Goal: Information Seeking & Learning: Compare options

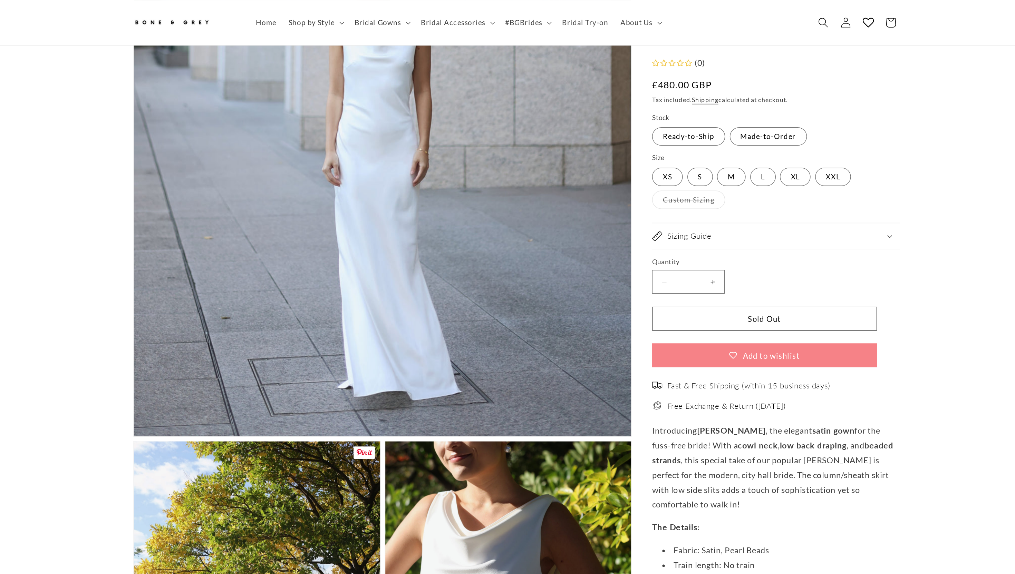
scroll to position [192, 0]
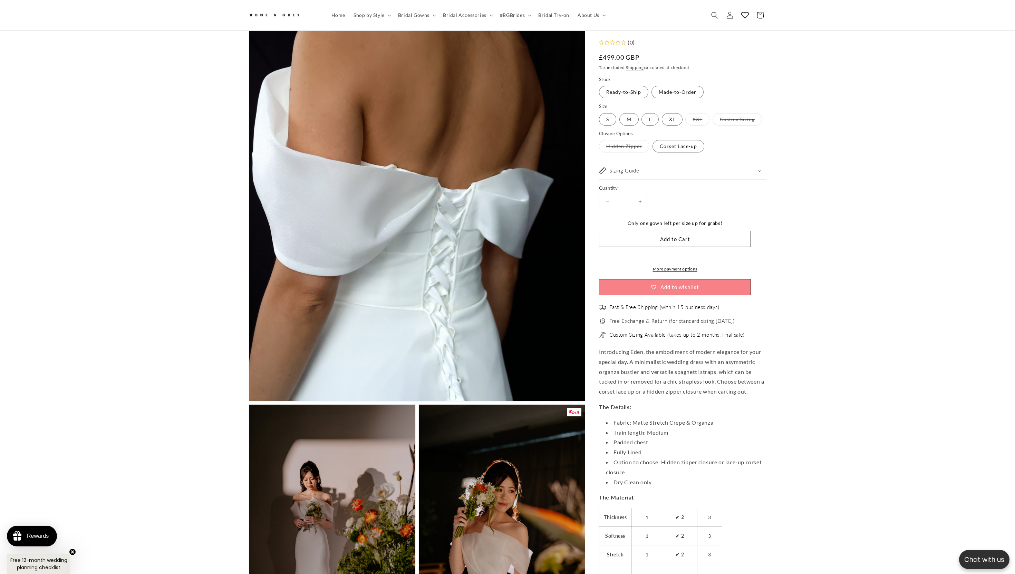
scroll to position [95, 0]
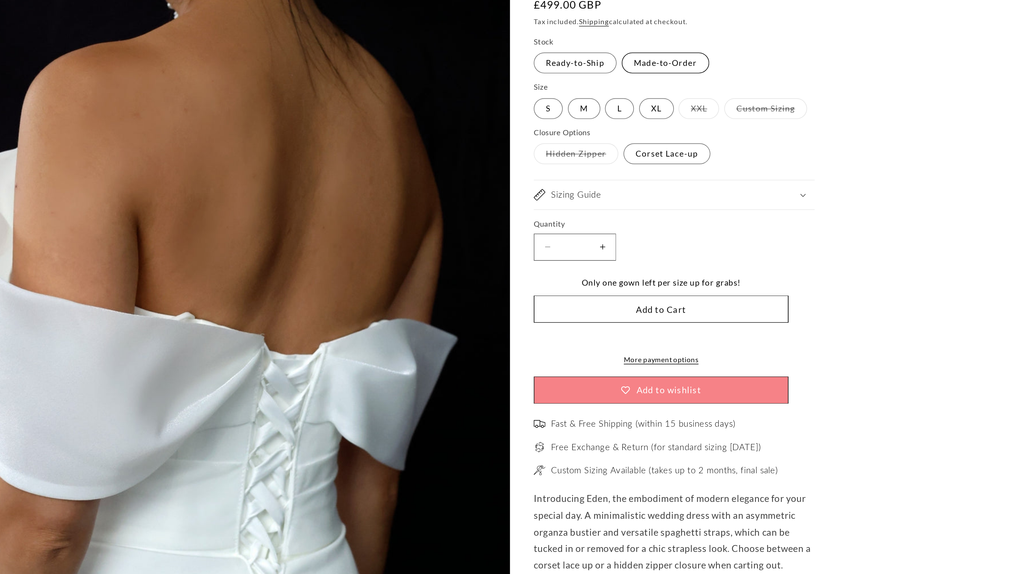
click at [507, 93] on label "Made-to-Order Variant sold out or unavailable" at bounding box center [677, 92] width 52 height 12
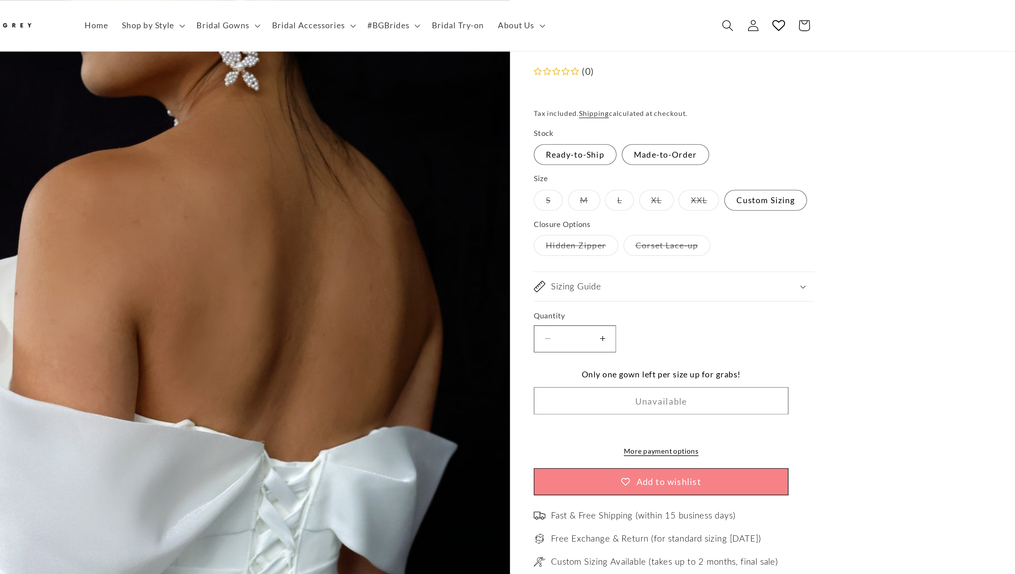
scroll to position [63, 0]
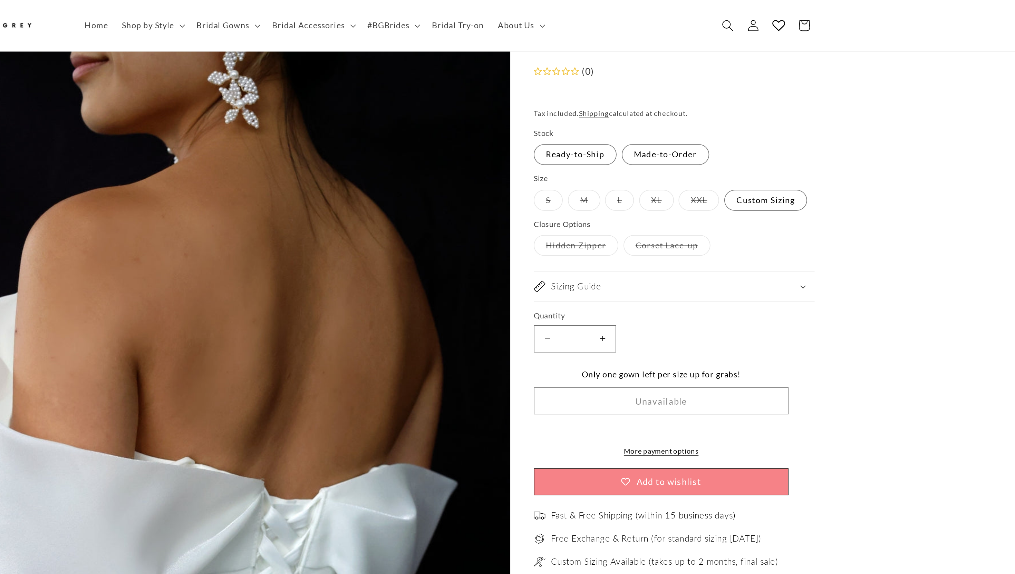
click at [507, 86] on fieldset "Stock Ready-to-Ship Variant sold out or unavailable Made-to-Order Variant sold …" at bounding box center [675, 87] width 152 height 23
click at [507, 93] on label "Ready-to-Ship Variant sold out or unavailable" at bounding box center [623, 92] width 49 height 12
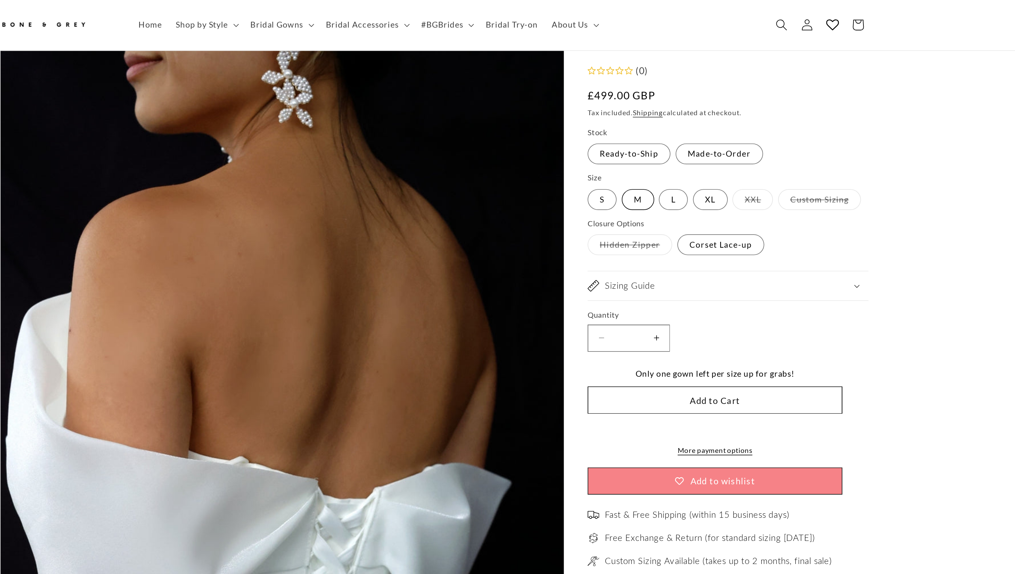
click at [507, 122] on label "M Variant sold out or unavailable" at bounding box center [628, 119] width 19 height 12
click at [507, 145] on label "Hidden Zipper Variant sold out or unavailable" at bounding box center [624, 147] width 50 height 12
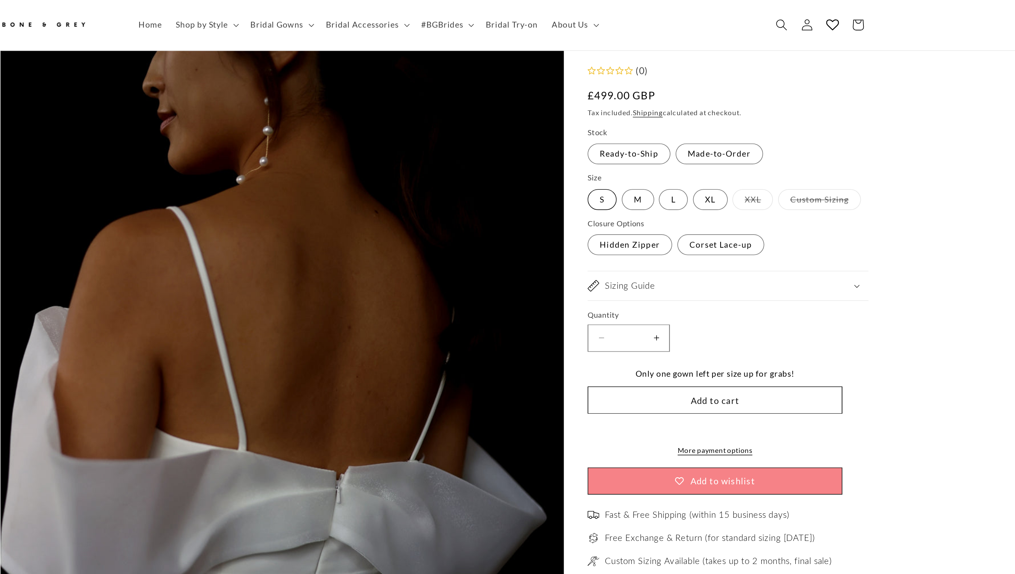
click at [507, 113] on label "S Variant sold out or unavailable" at bounding box center [607, 119] width 17 height 12
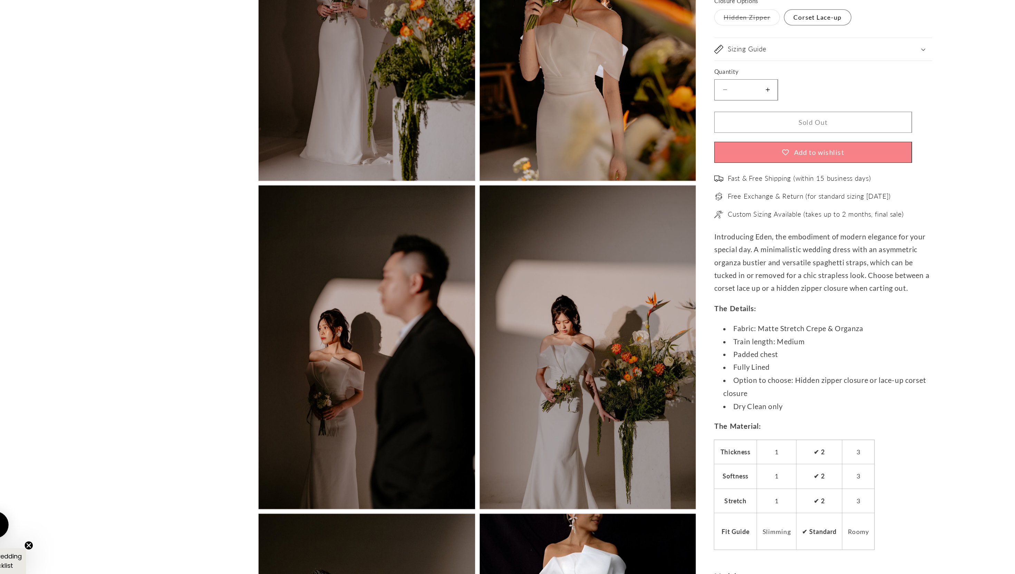
scroll to position [679, 0]
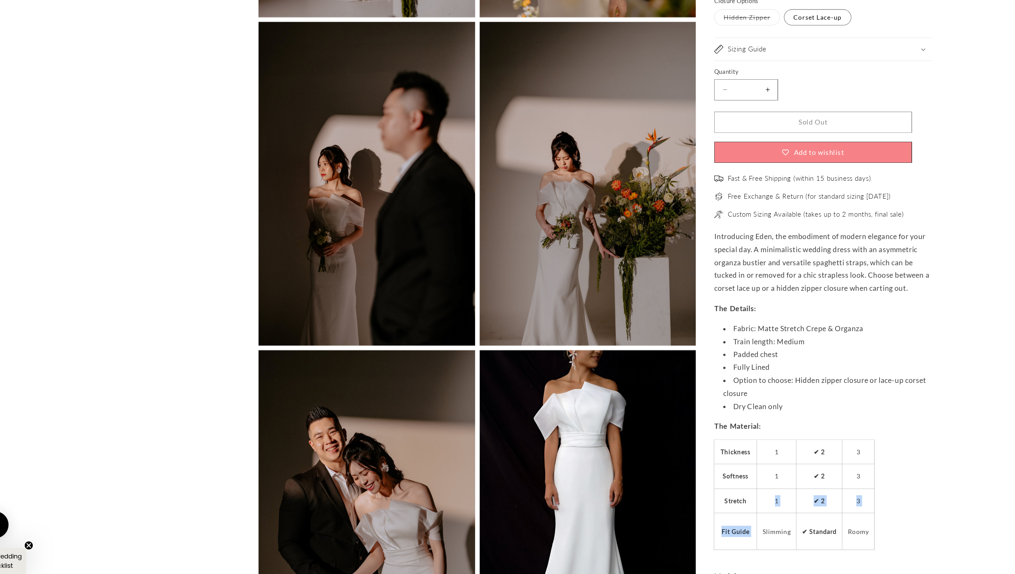
drag, startPoint x: 635, startPoint y: 516, endPoint x: 630, endPoint y: 545, distance: 29.4
click at [507, 287] on tbody "Thickness 1 ✔ 2 3 Softness 1 ✔ 2 3 Stretch 1 ✔ 2 3 Fit Guide Slimming ✔ Standar…" at bounding box center [660, 513] width 123 height 84
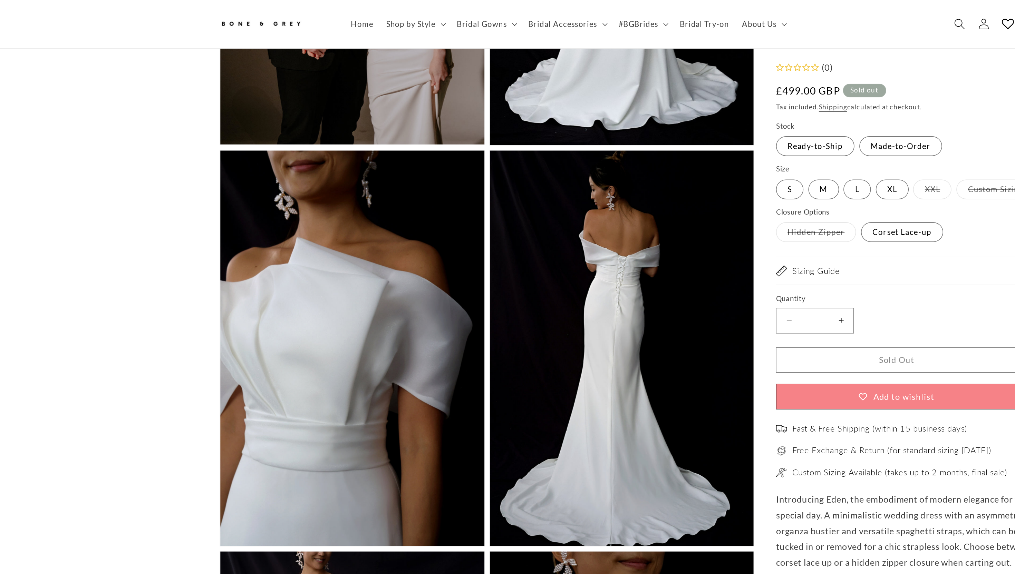
scroll to position [0, 190]
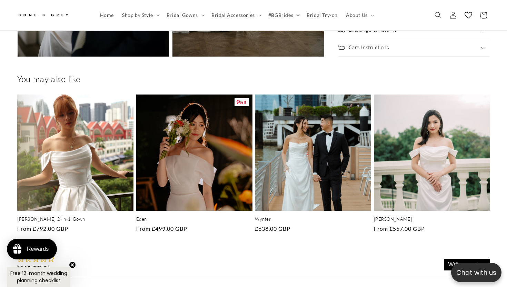
click at [215, 216] on link "Eden" at bounding box center [194, 219] width 116 height 6
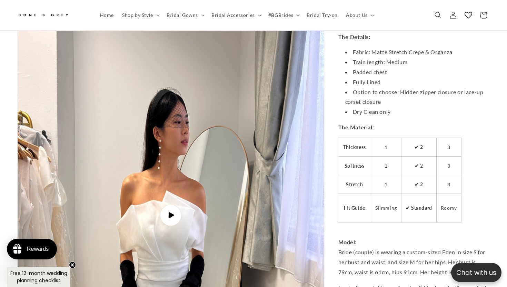
scroll to position [2305, 0]
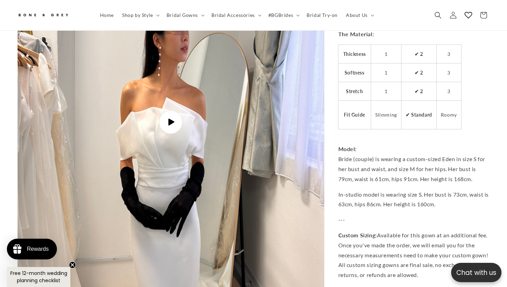
click at [171, 119] on icon "Gallery Viewer" at bounding box center [171, 122] width 6 height 7
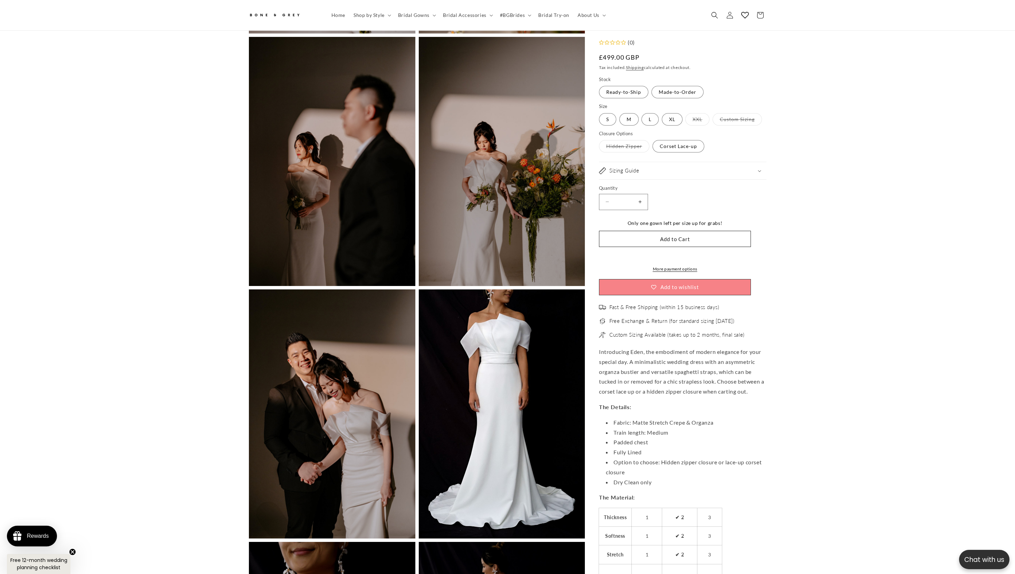
scroll to position [755, 0]
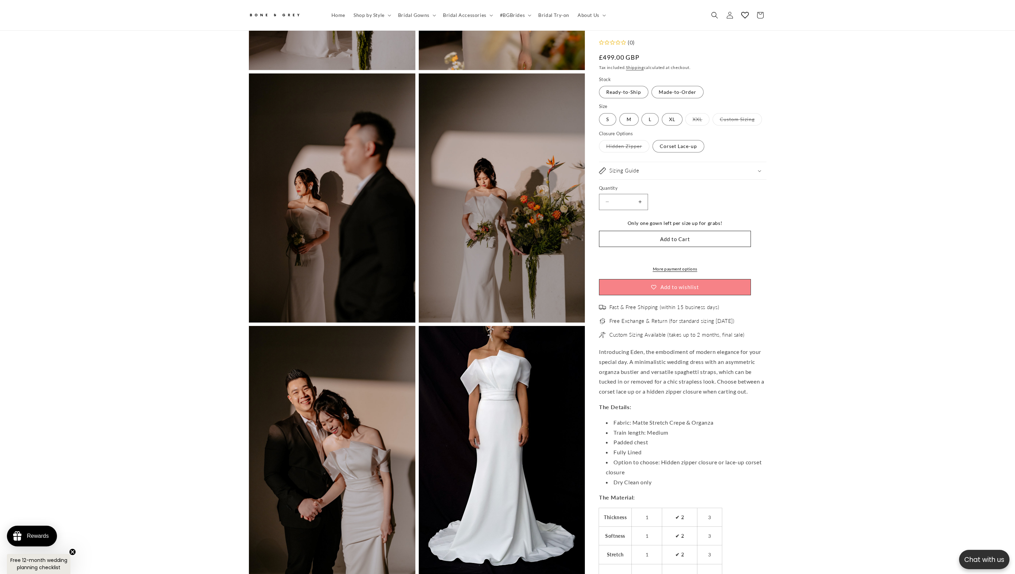
click at [507, 147] on label "Hidden Zipper Variant sold out or unavailable" at bounding box center [624, 147] width 50 height 12
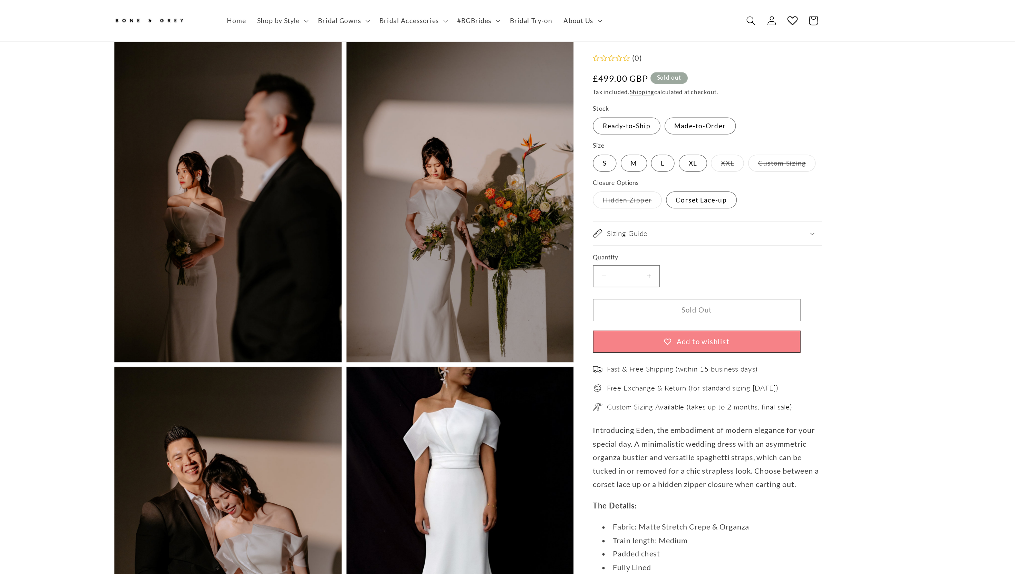
scroll to position [225, 0]
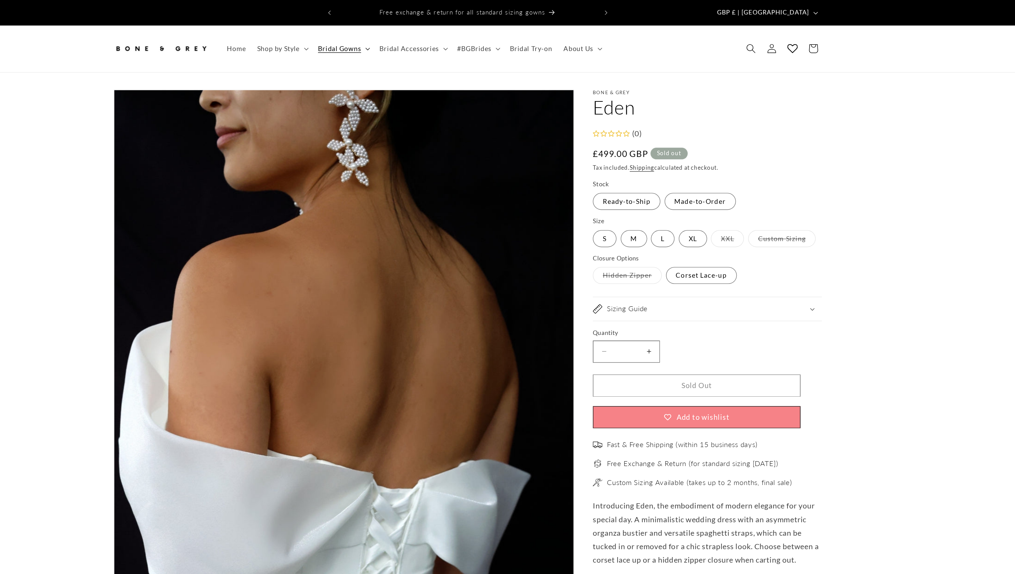
click at [433, 33] on summary "Bridal Gowns" at bounding box center [416, 35] width 45 height 14
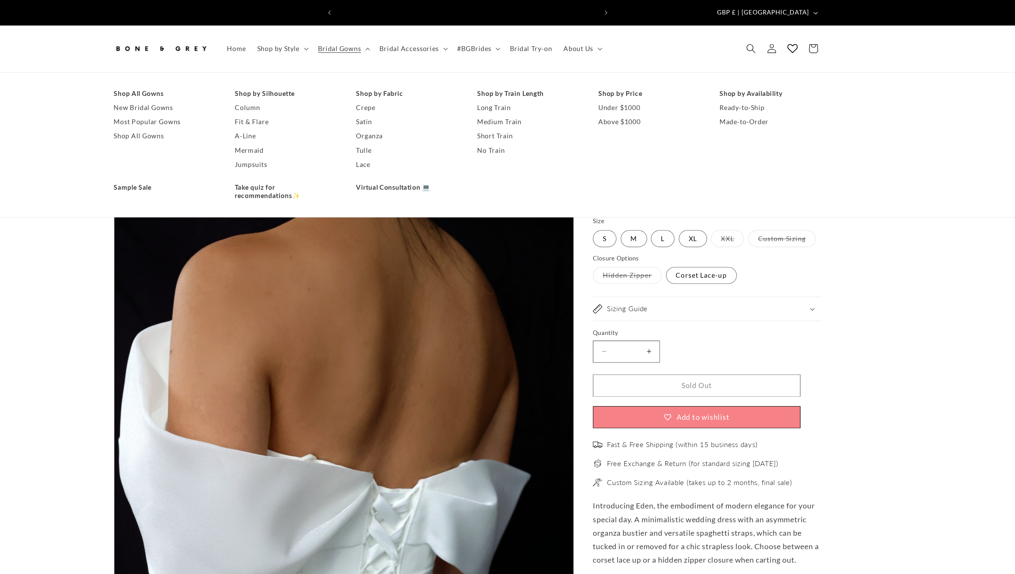
scroll to position [0, 0]
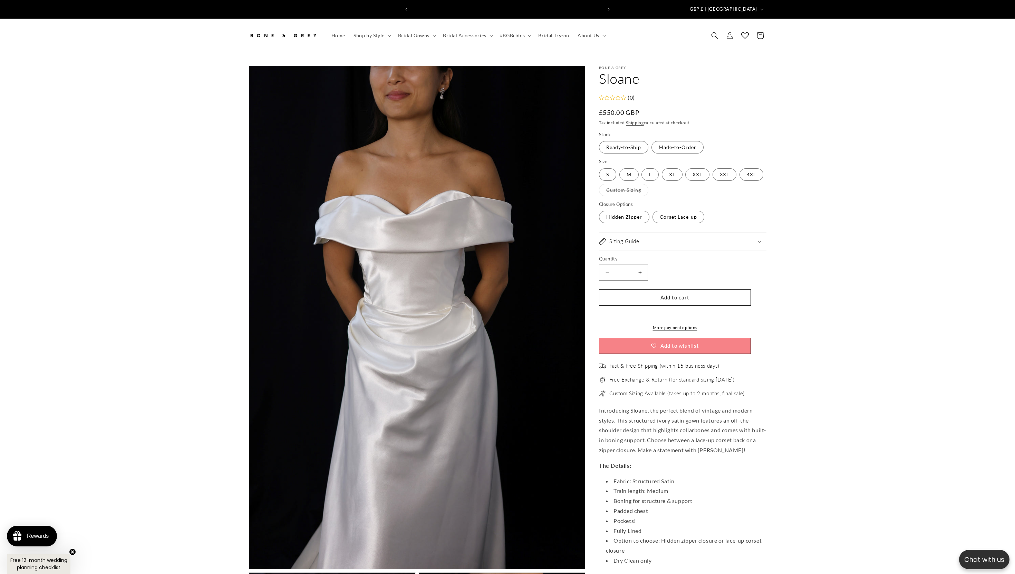
scroll to position [0, 190]
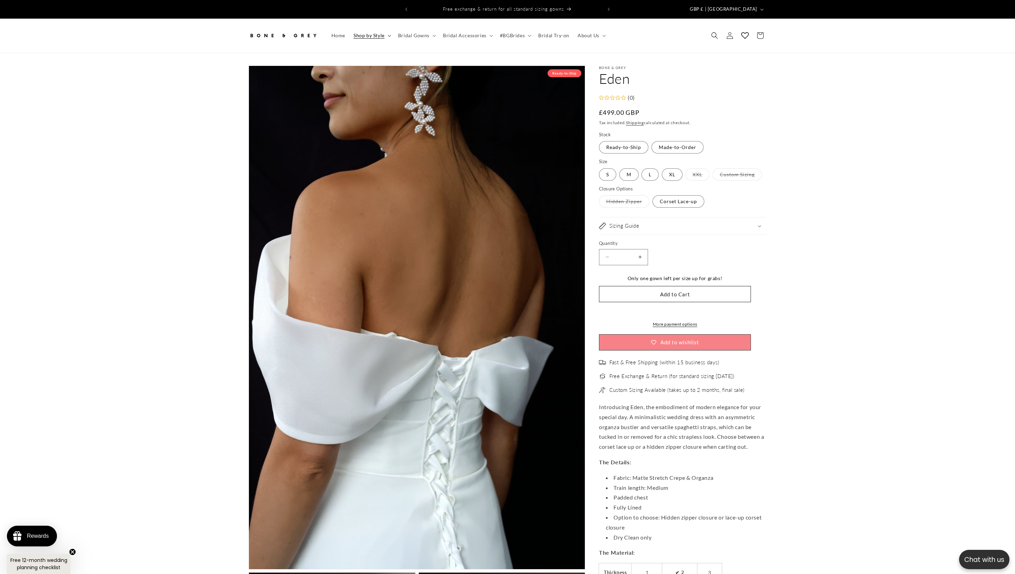
click at [385, 29] on summary "Shop by Style" at bounding box center [371, 35] width 45 height 14
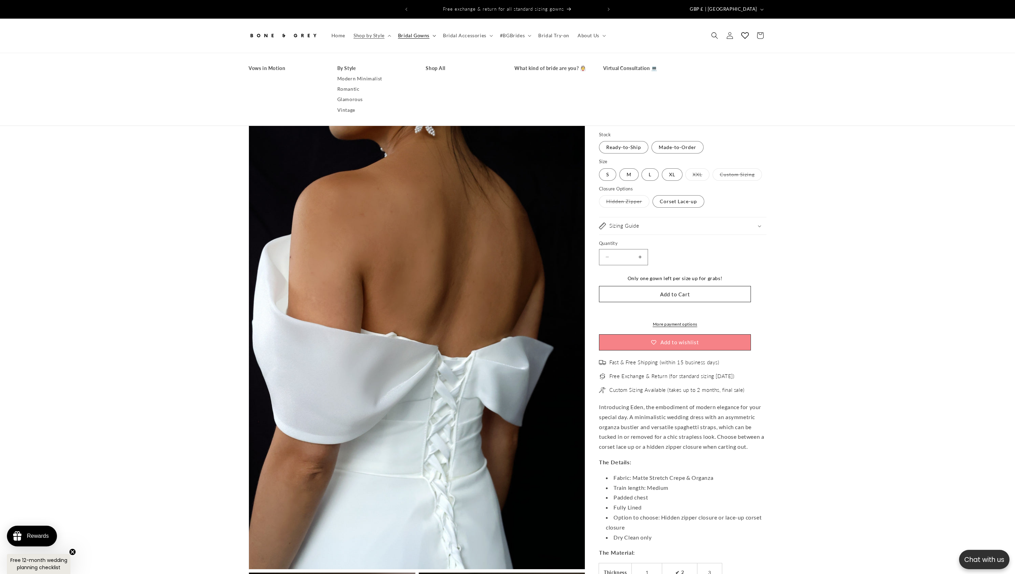
click at [431, 33] on summary "Bridal Gowns" at bounding box center [416, 35] width 45 height 14
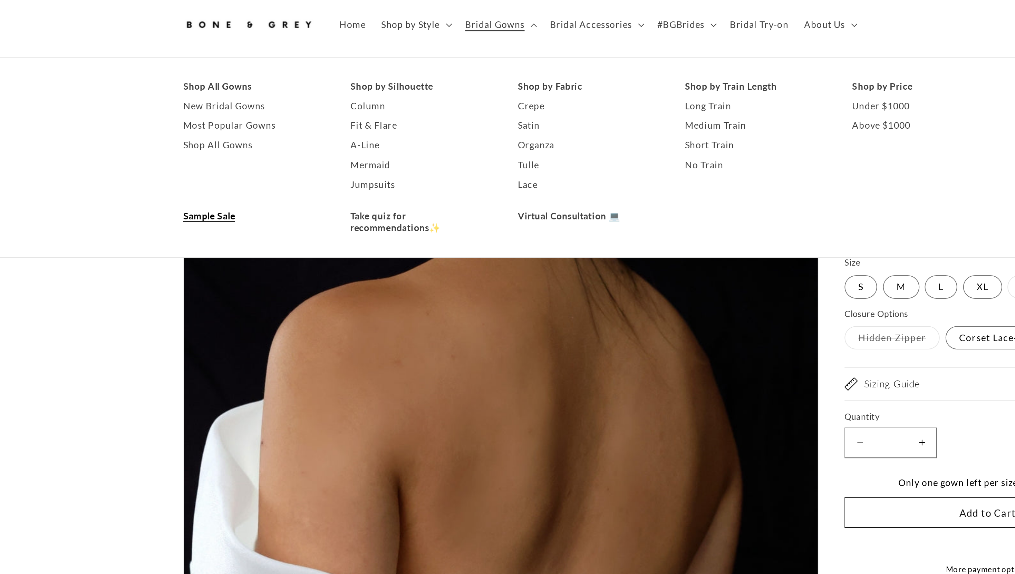
scroll to position [0, 380]
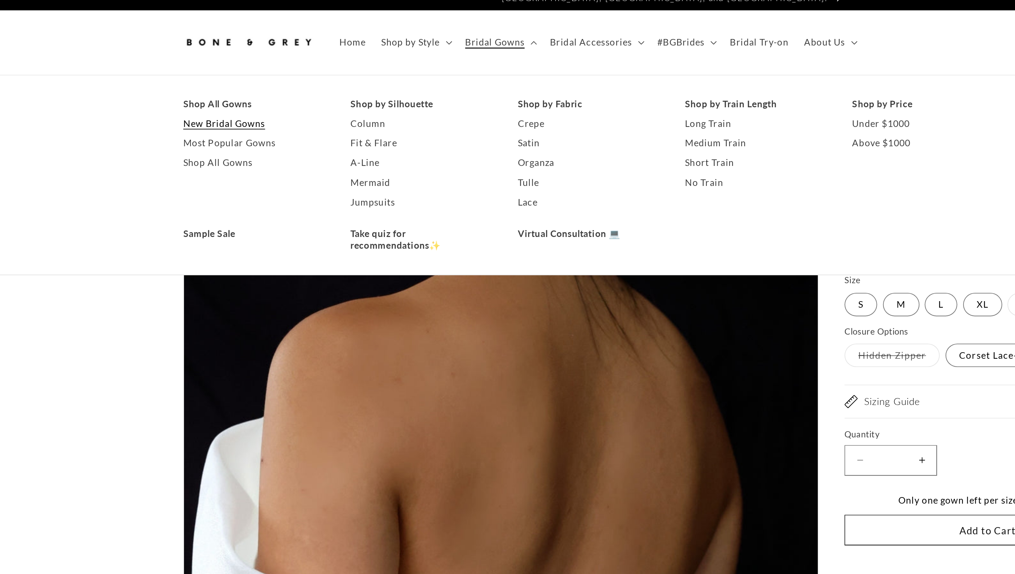
click at [291, 74] on link "New Bridal Gowns" at bounding box center [286, 79] width 75 height 10
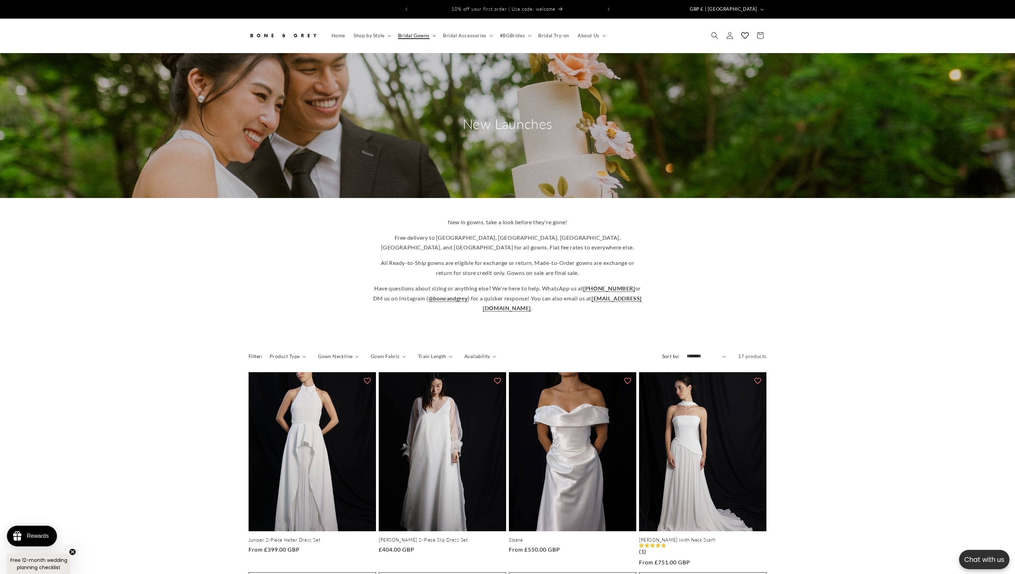
click at [423, 32] on span "Bridal Gowns" at bounding box center [413, 35] width 31 height 6
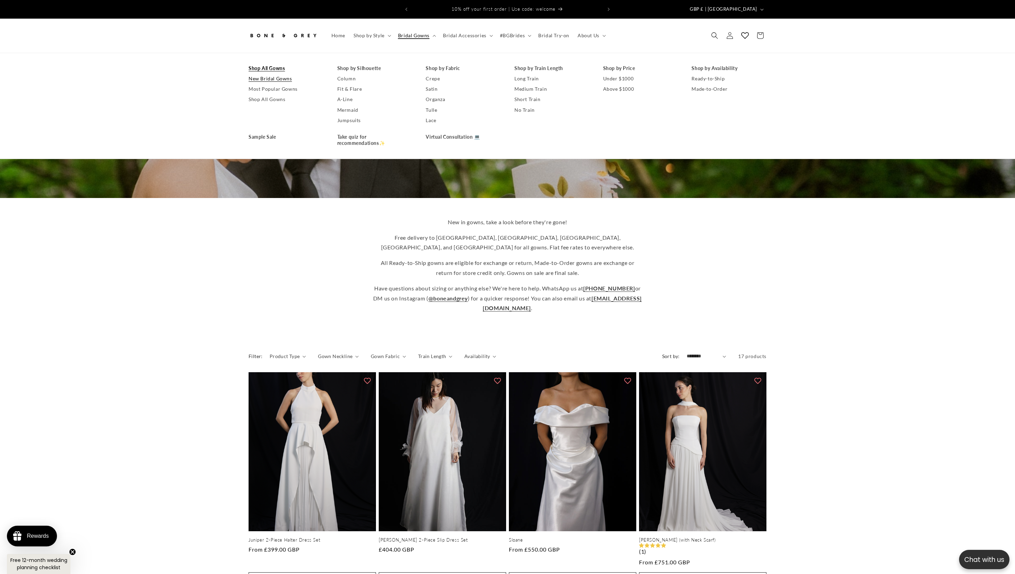
click at [265, 63] on link "Shop All Gowns" at bounding box center [286, 68] width 75 height 10
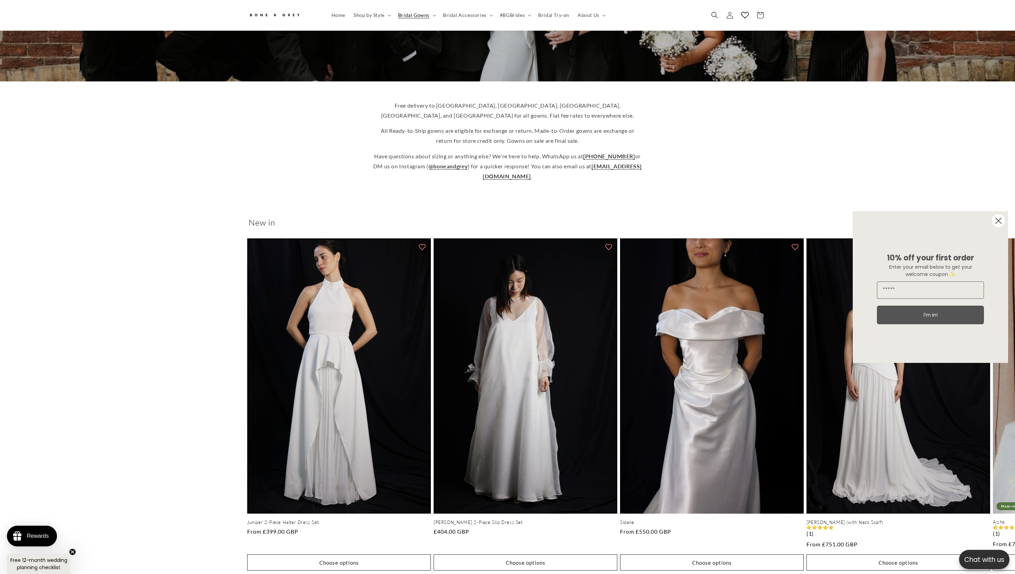
scroll to position [0, 190]
click at [998, 219] on circle "Close dialog" at bounding box center [998, 220] width 13 height 13
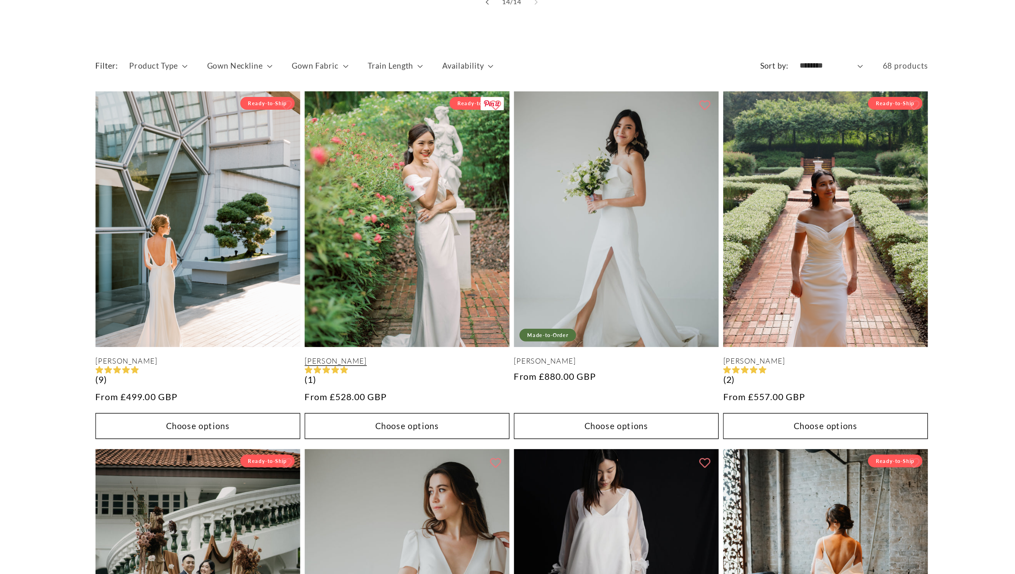
click at [442, 407] on link "[PERSON_NAME]" at bounding box center [442, 410] width 127 height 6
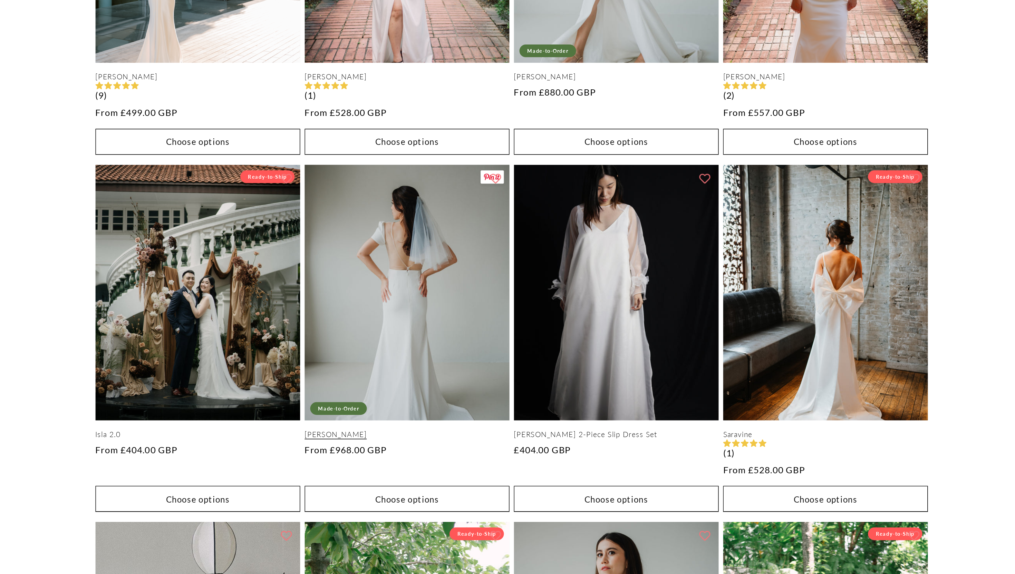
scroll to position [0, 0]
click at [464, 484] on link "[PERSON_NAME]" at bounding box center [442, 487] width 127 height 6
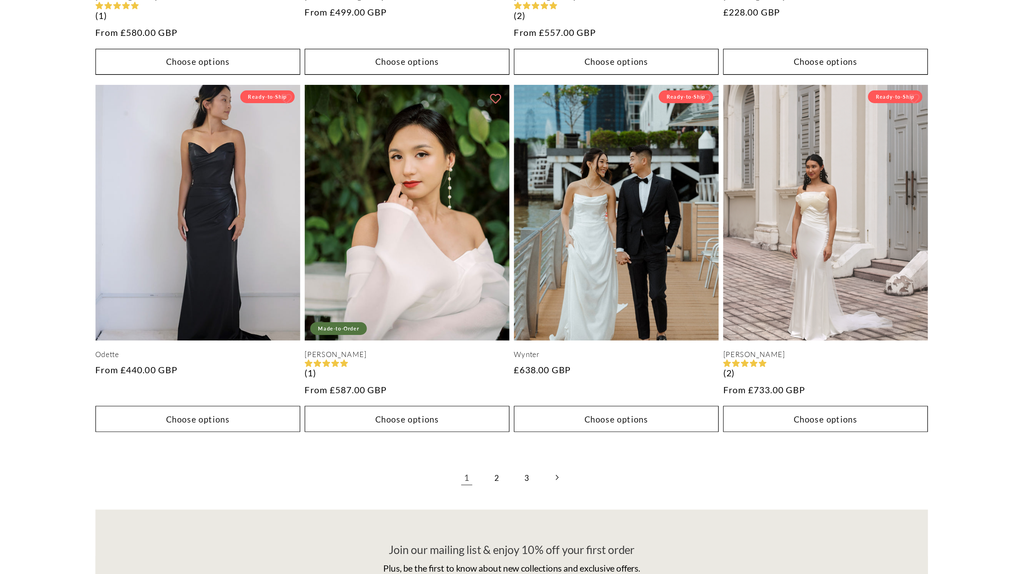
scroll to position [0, 380]
click at [501, 508] on link "2" at bounding box center [498, 513] width 15 height 15
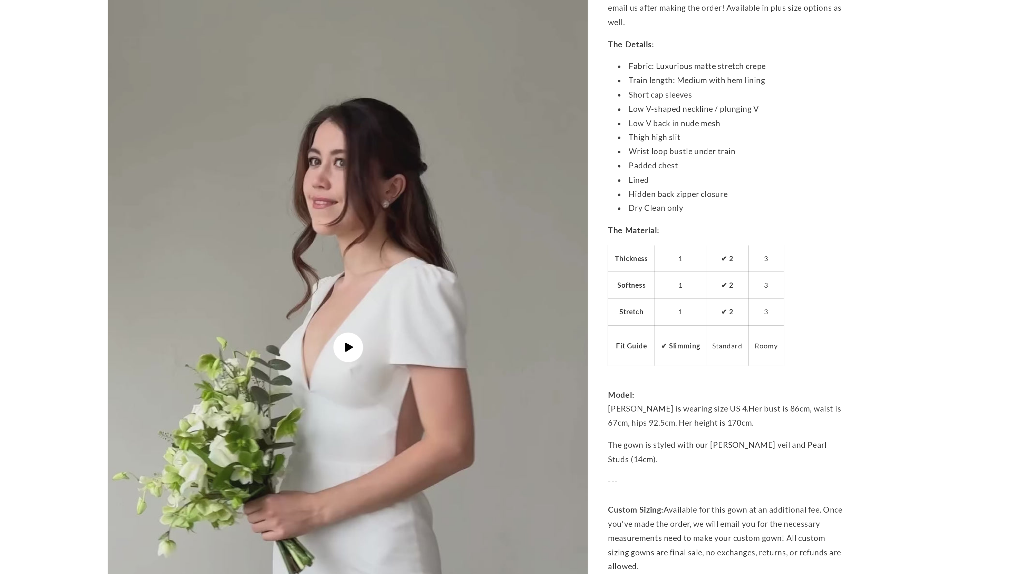
scroll to position [1267, 0]
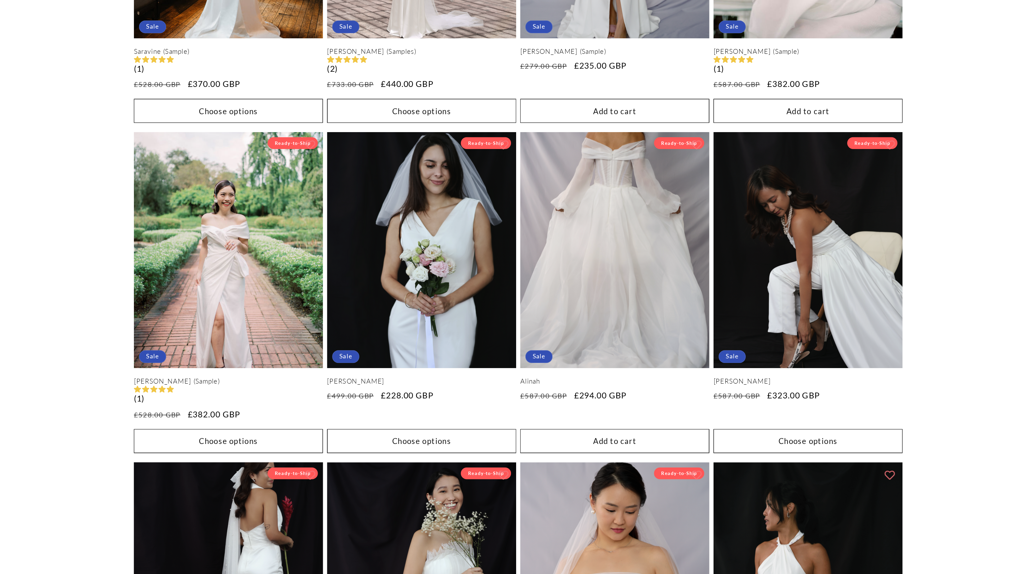
scroll to position [0, 380]
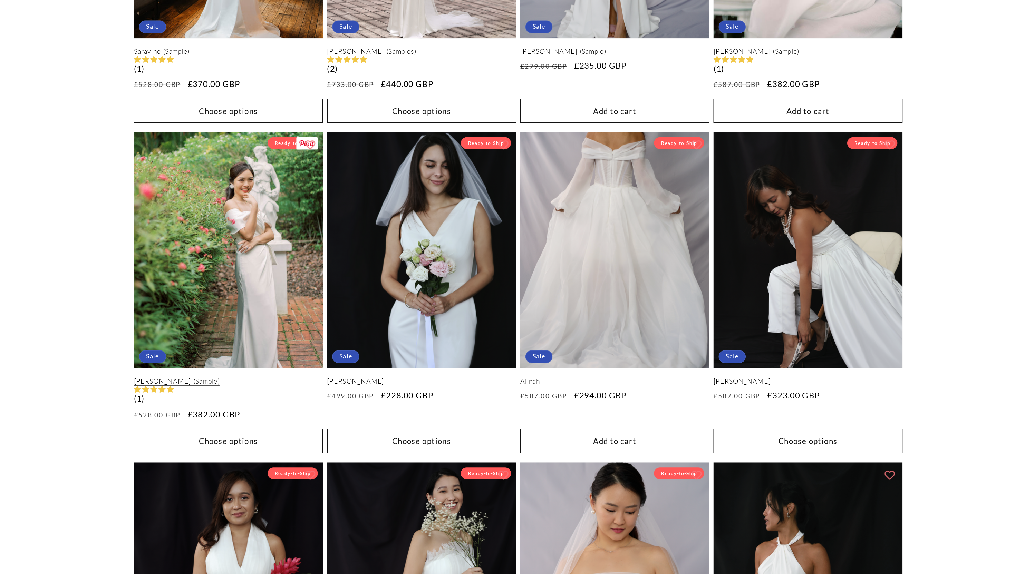
click at [326, 441] on link "Delphine (Sample)" at bounding box center [312, 444] width 127 height 6
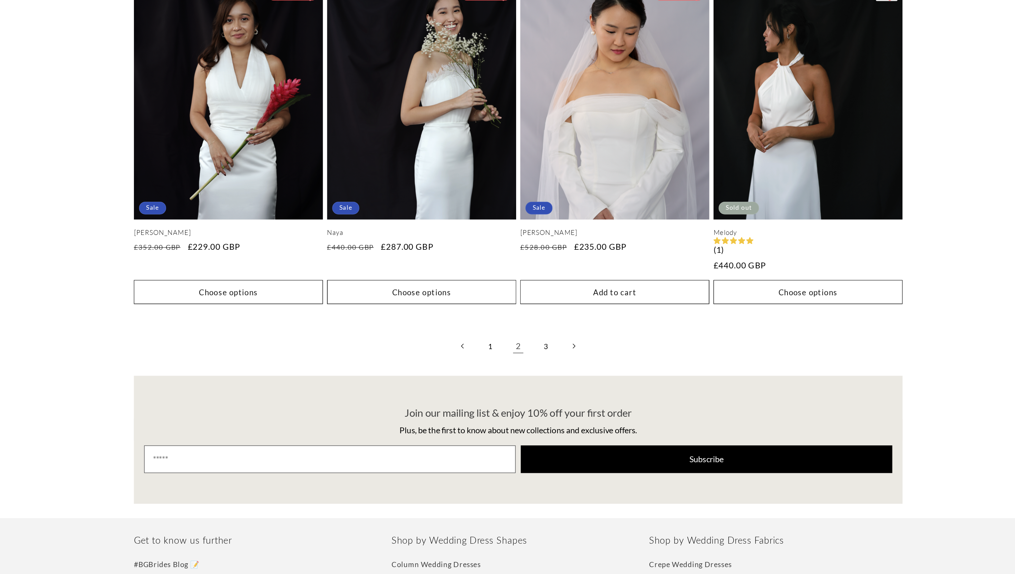
scroll to position [1699, 0]
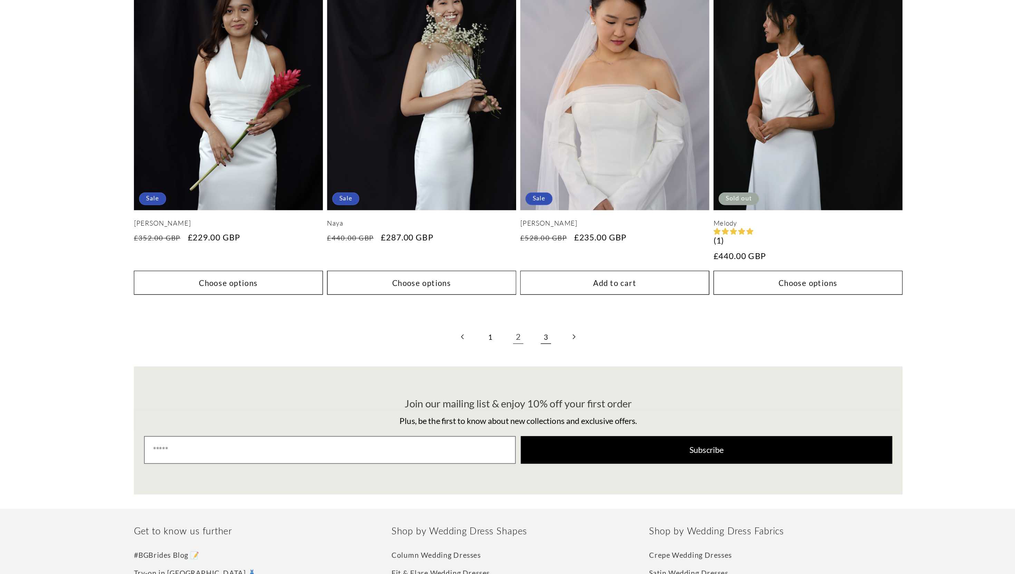
click at [527, 411] on link "3" at bounding box center [526, 414] width 15 height 15
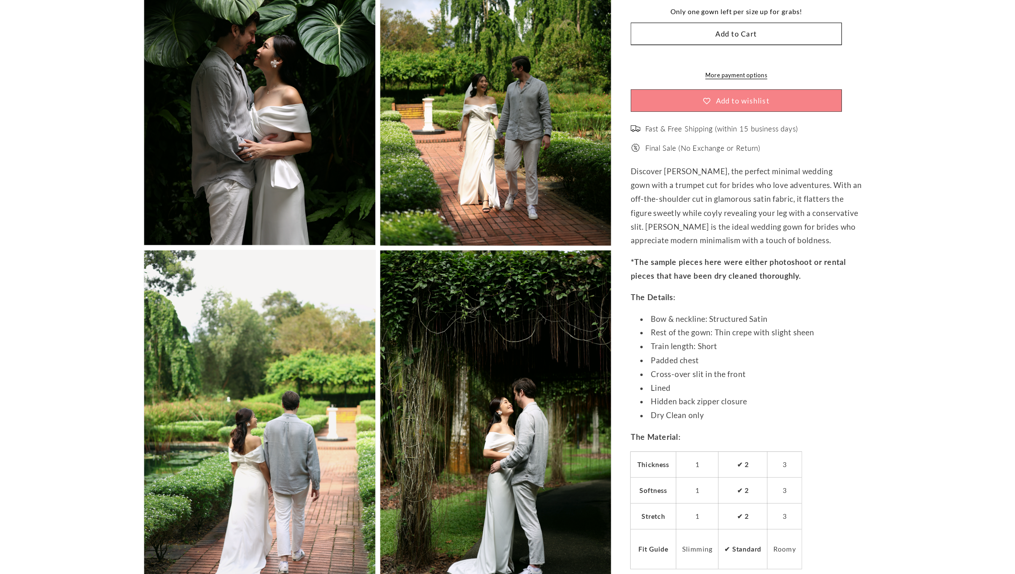
scroll to position [0, 380]
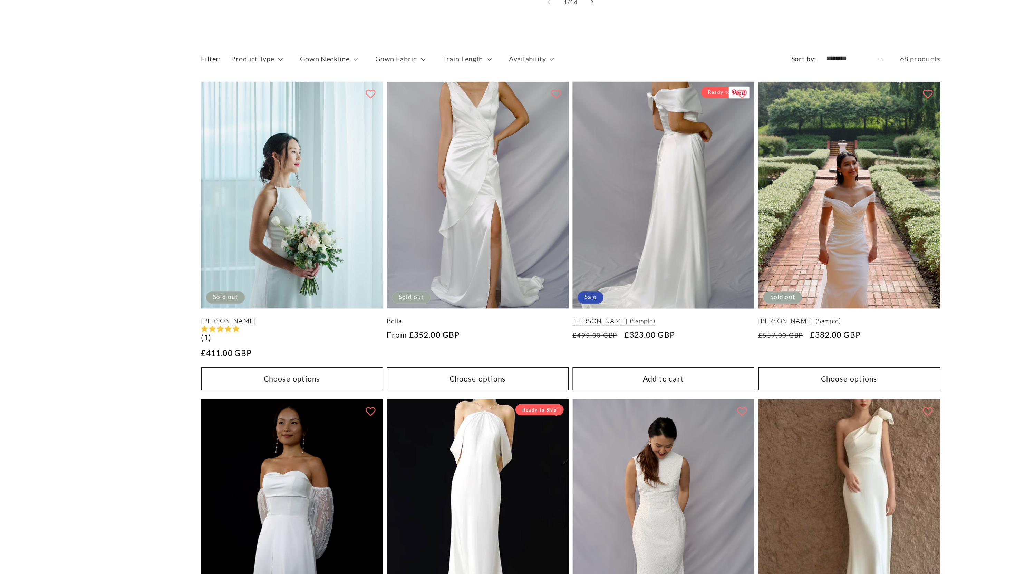
scroll to position [0, 380]
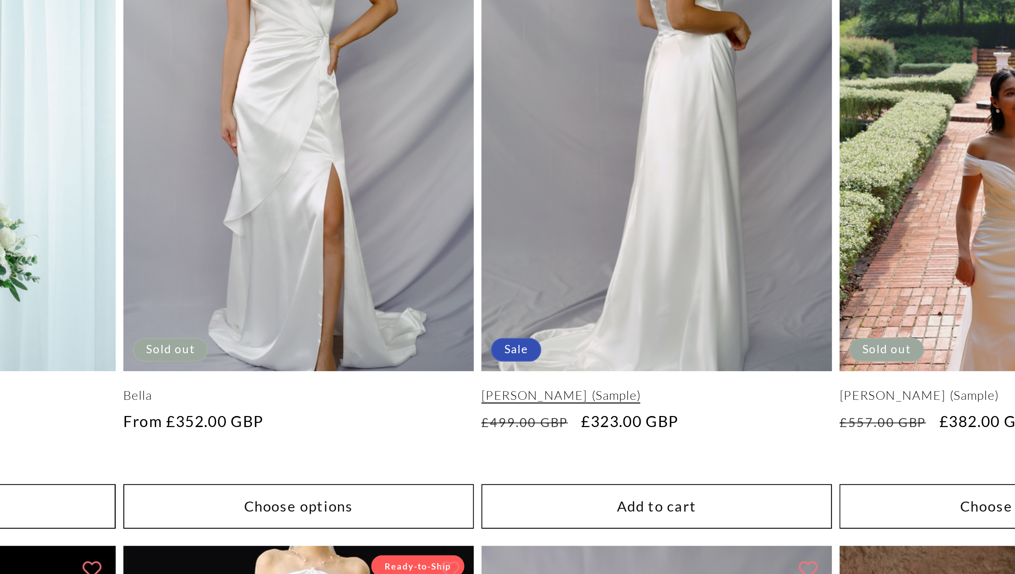
click at [579, 323] on link "[PERSON_NAME] (Sample)" at bounding box center [572, 326] width 127 height 6
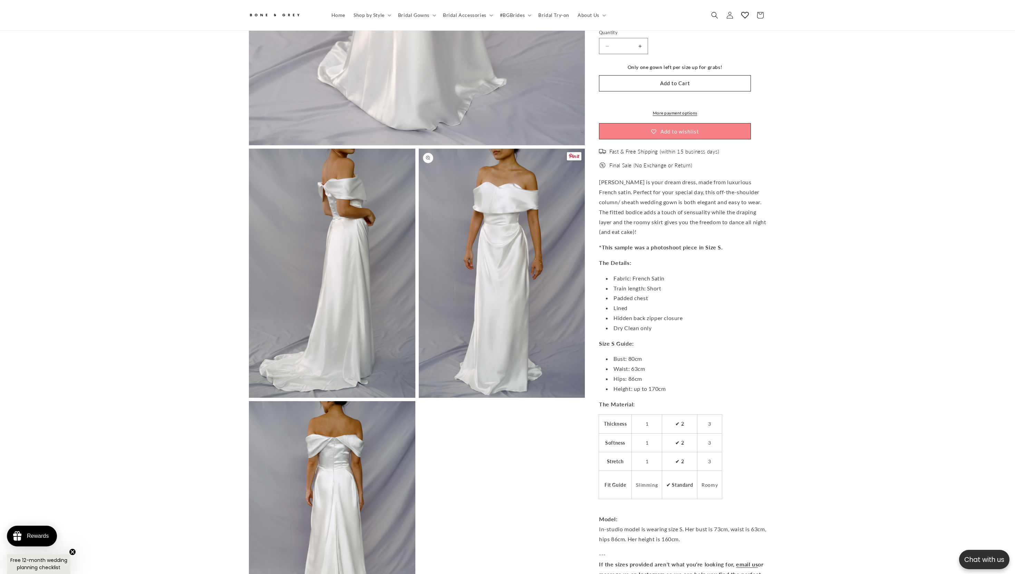
scroll to position [485, 0]
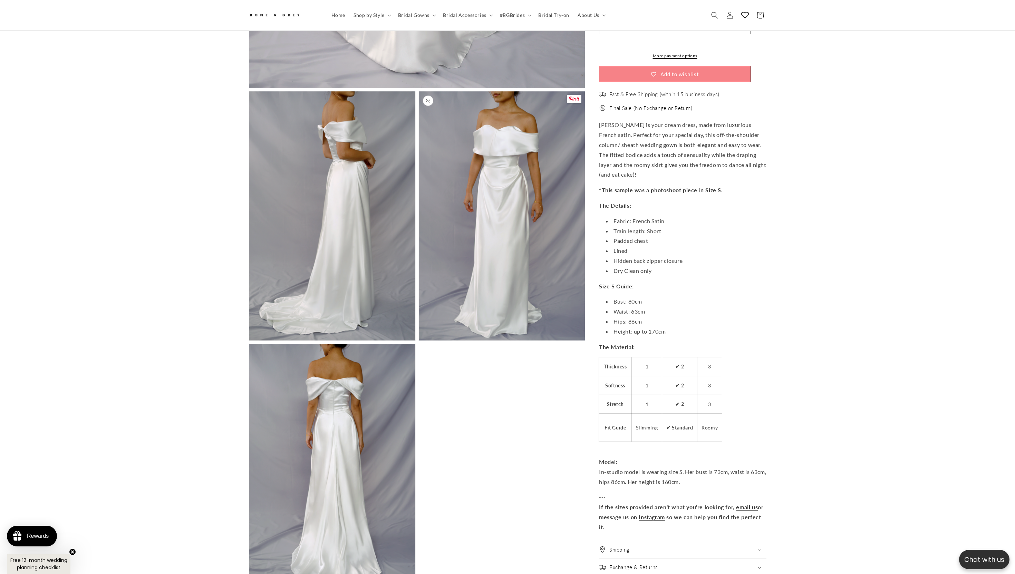
click at [419, 341] on button "Open media 3 in modal" at bounding box center [419, 341] width 0 height 0
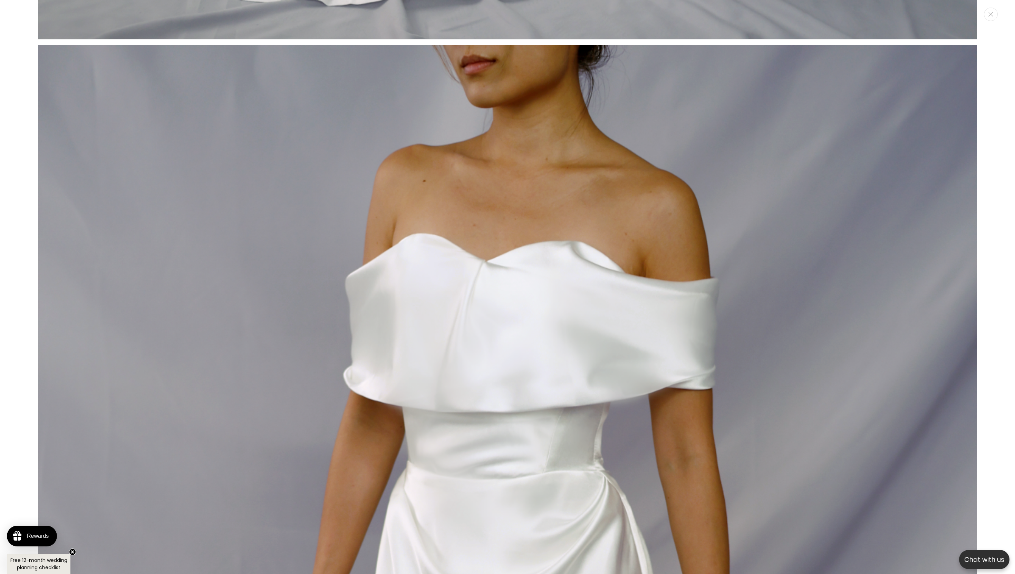
scroll to position [0, 380]
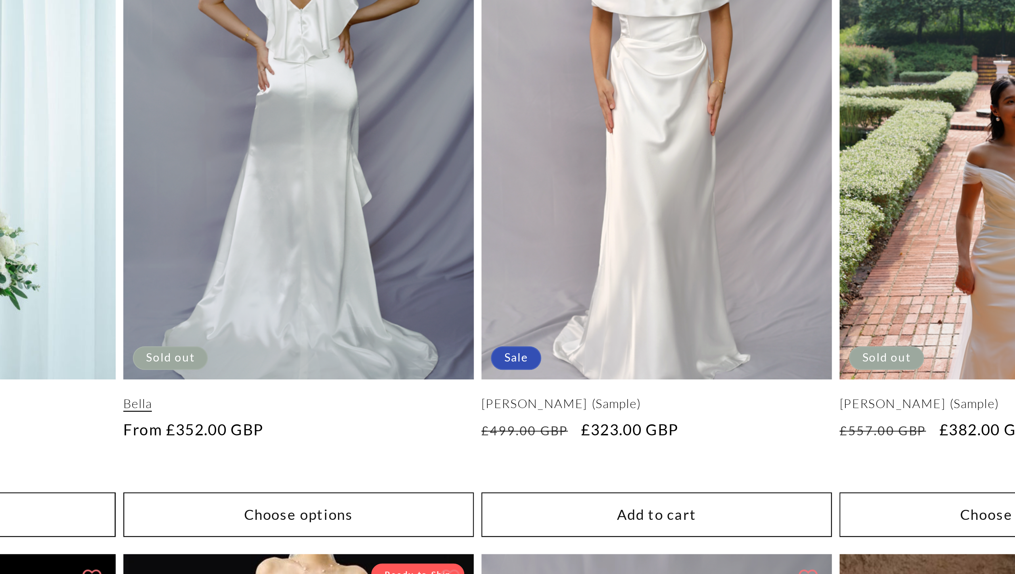
scroll to position [593, 0]
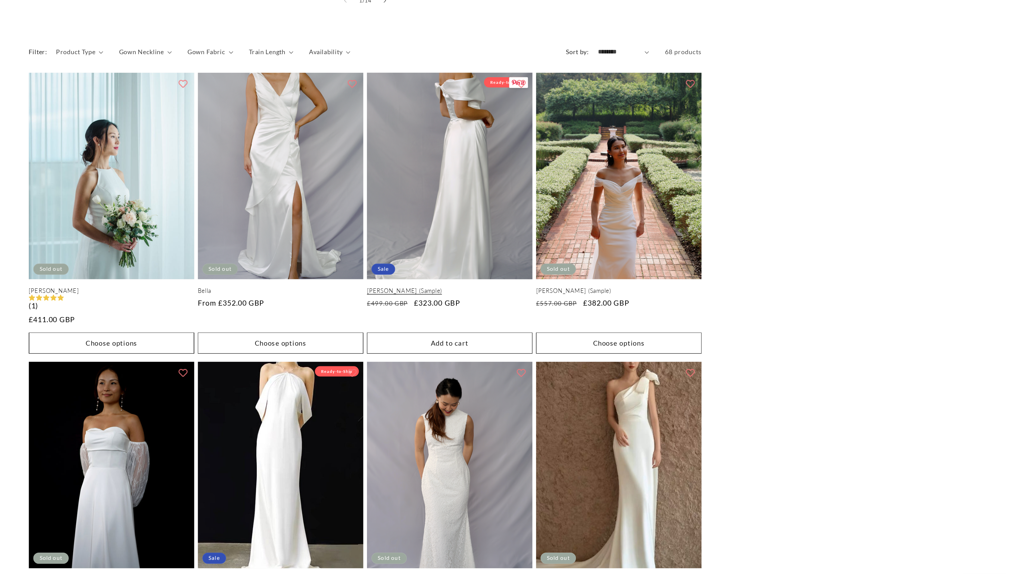
click at [555, 327] on link "[PERSON_NAME] (Sample)" at bounding box center [572, 330] width 127 height 6
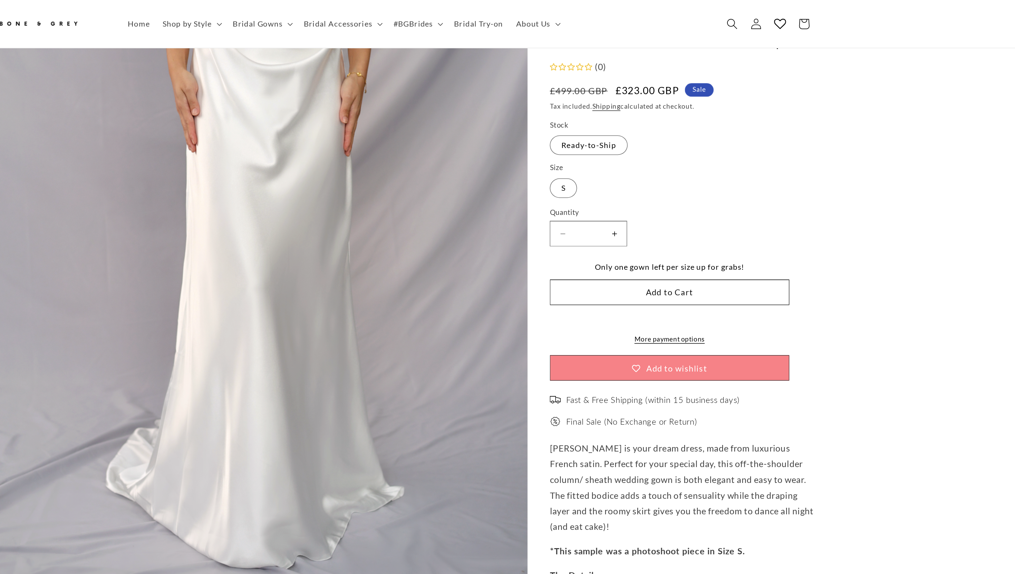
scroll to position [112, 0]
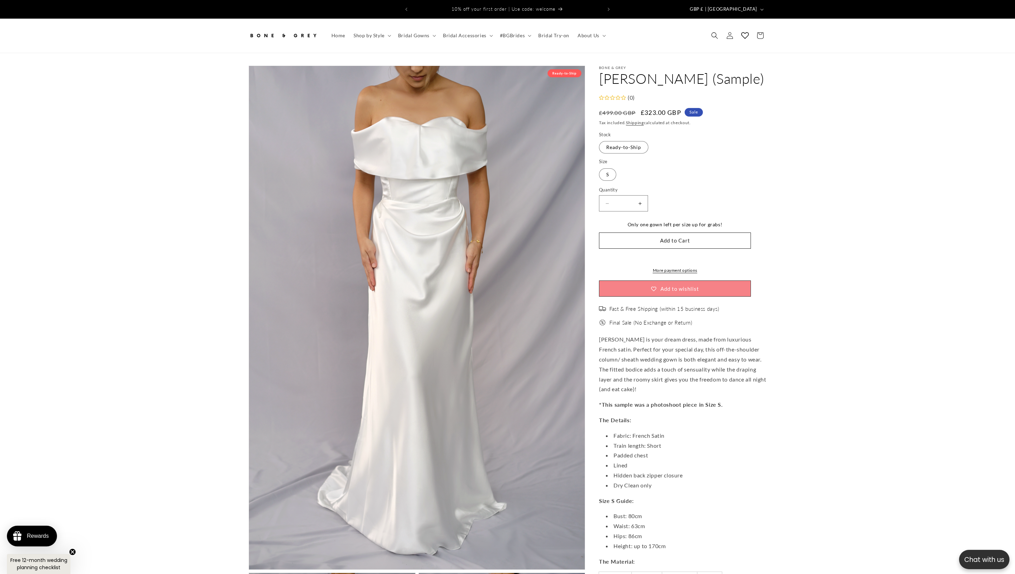
click at [836, 179] on section "Skip to product information Open media 1 in modal Ready-to-Ship Open media 2 in…" at bounding box center [507, 570] width 1015 height 1034
